Goal: Transaction & Acquisition: Book appointment/travel/reservation

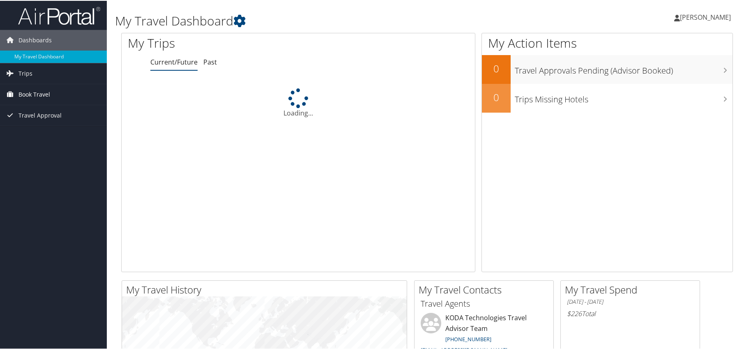
click at [36, 94] on span "Book Travel" at bounding box center [34, 93] width 32 height 21
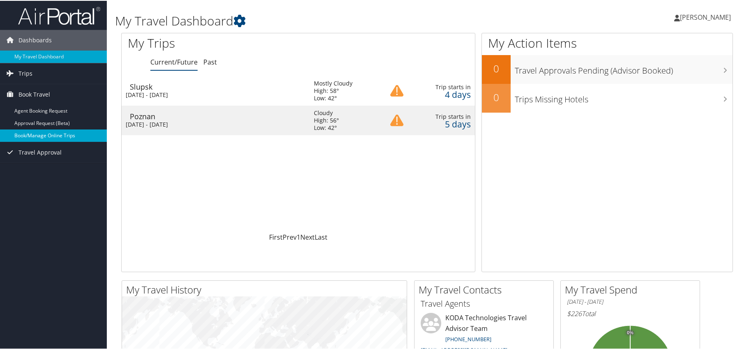
click at [36, 133] on link "Book/Manage Online Trips" at bounding box center [53, 135] width 107 height 12
